Goal: Transaction & Acquisition: Purchase product/service

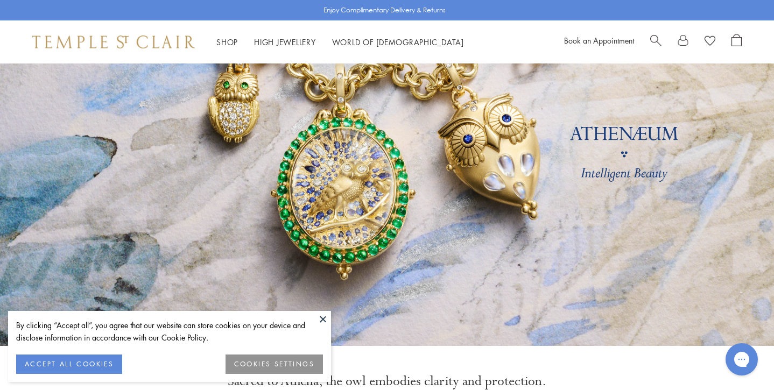
scroll to position [110, 0]
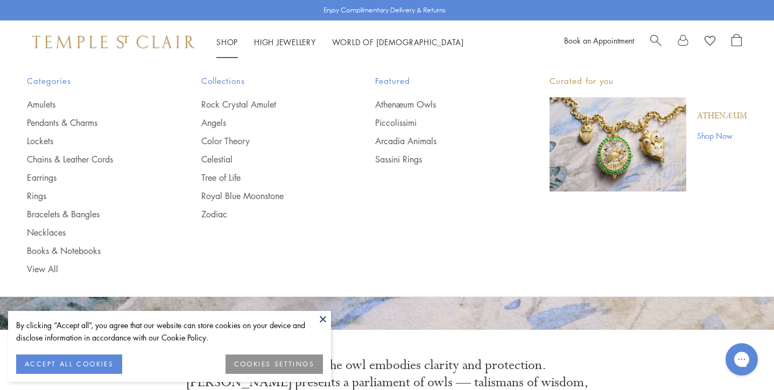
click at [228, 43] on link "Shop Shop" at bounding box center [227, 42] width 22 height 11
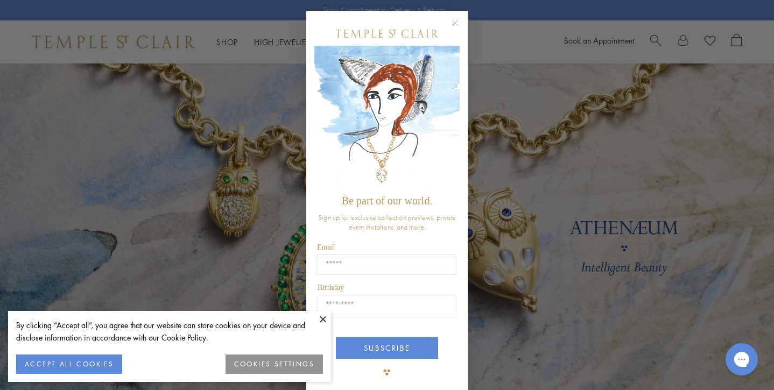
click at [50, 120] on div "Close dialog Be part of our world. Sign up for exclusive collection previews, p…" at bounding box center [387, 195] width 774 height 390
click at [449, 24] on circle "Close dialog" at bounding box center [455, 23] width 13 height 13
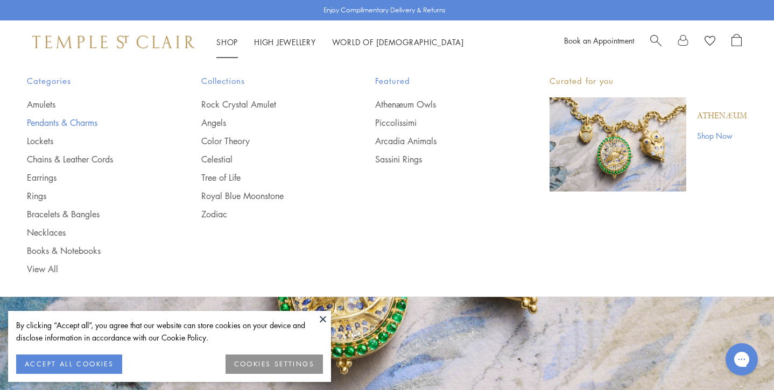
click at [67, 119] on link "Pendants & Charms" at bounding box center [92, 123] width 131 height 12
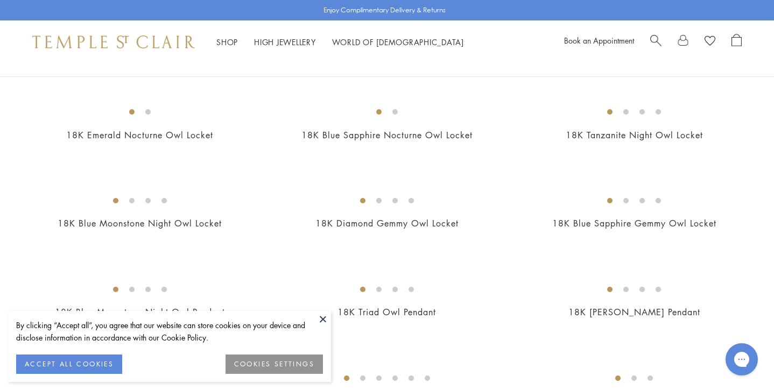
scroll to position [143, 0]
